Goal: Navigation & Orientation: Find specific page/section

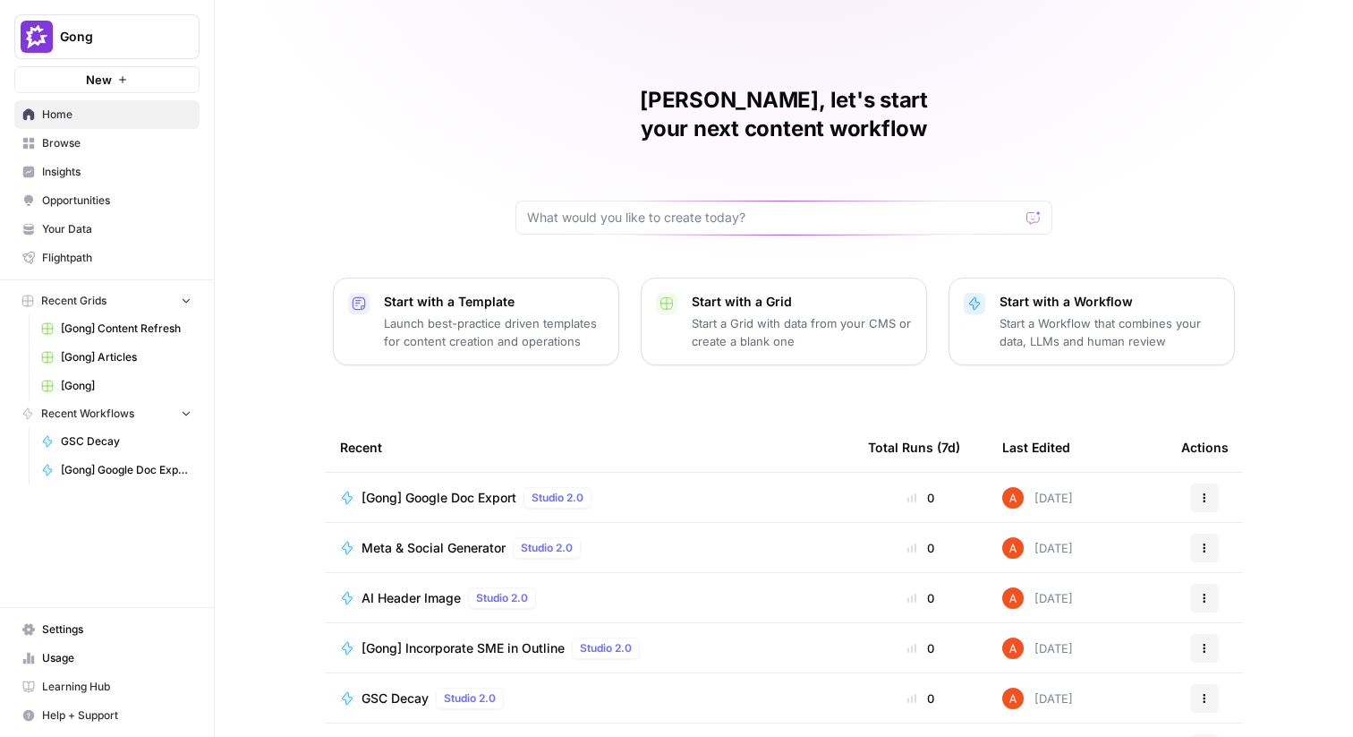
click at [115, 239] on link "Your Data" at bounding box center [106, 229] width 185 height 29
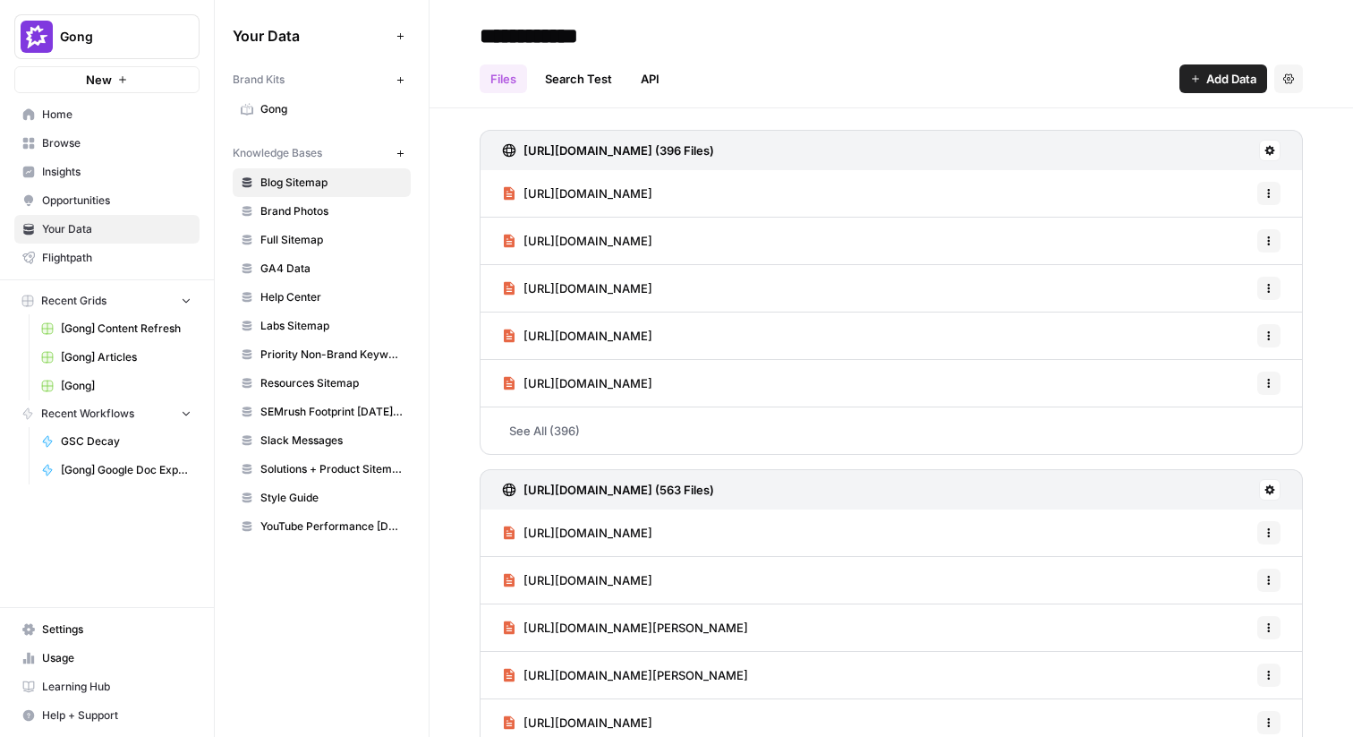
click at [336, 232] on span "Full Sitemap" at bounding box center [331, 240] width 142 height 16
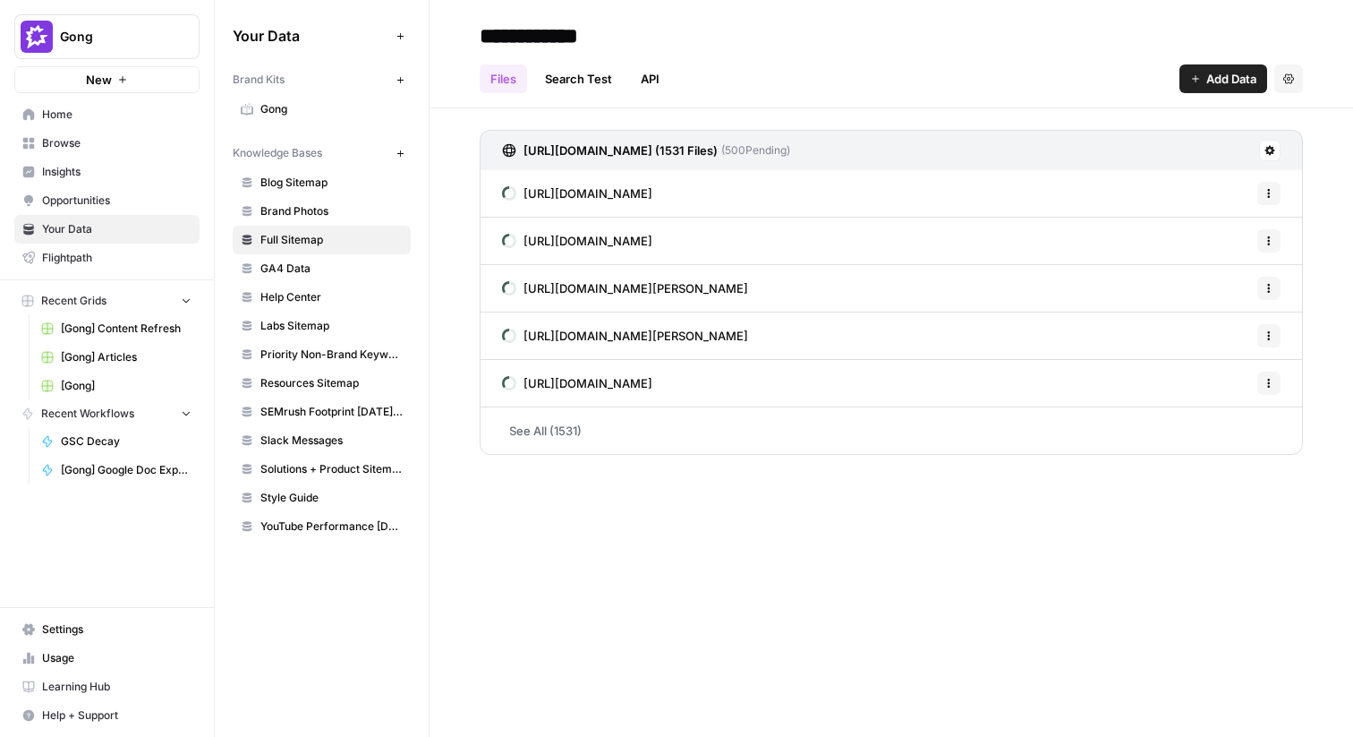
click at [769, 429] on link "See All (1531)" at bounding box center [891, 430] width 823 height 47
